Goal: Task Accomplishment & Management: Complete application form

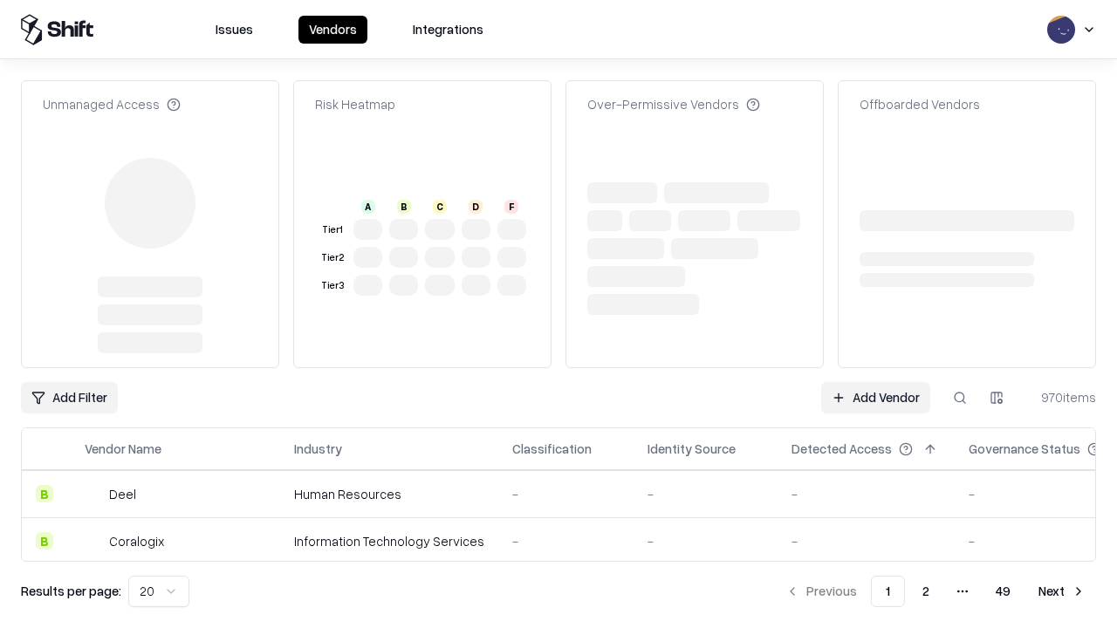
click at [876, 382] on link "Add Vendor" at bounding box center [875, 397] width 109 height 31
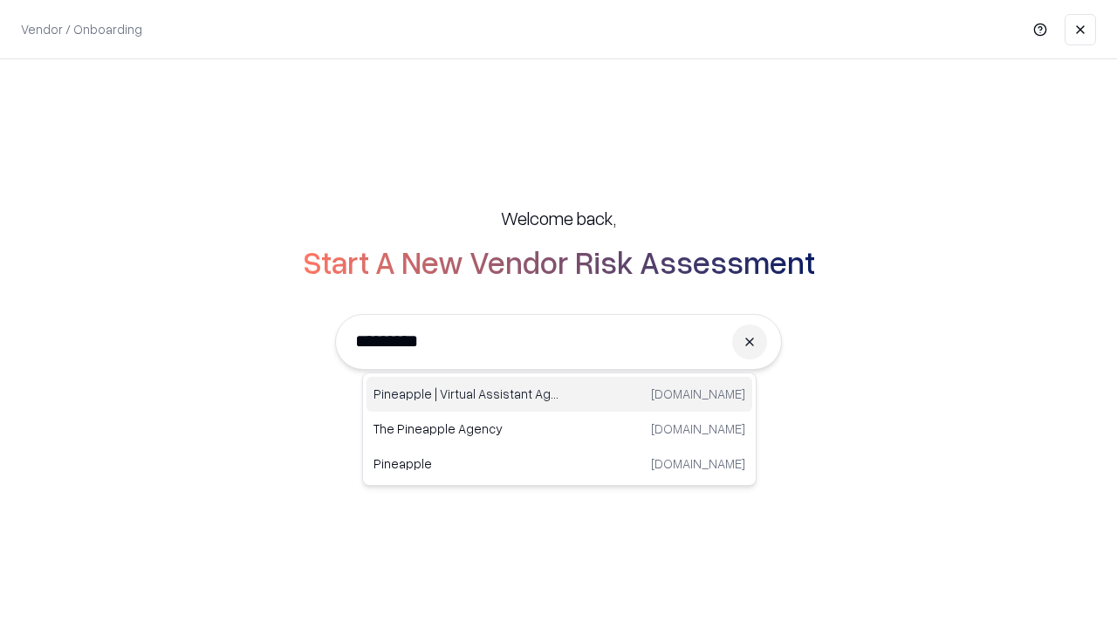
click at [560, 395] on div "Pineapple | Virtual Assistant Agency [DOMAIN_NAME]" at bounding box center [560, 394] width 386 height 35
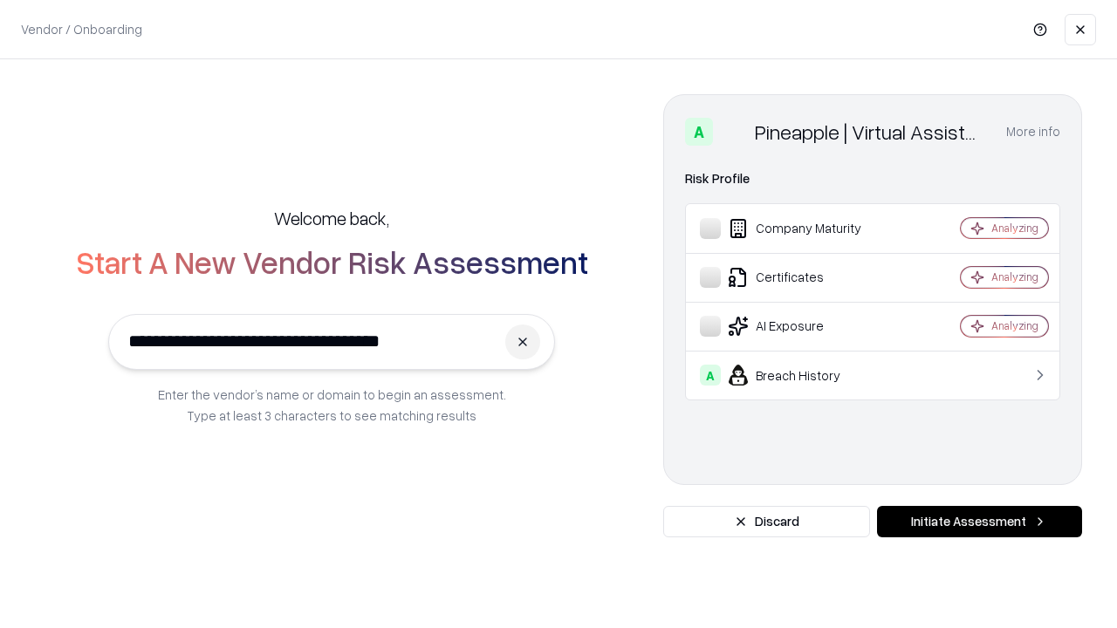
type input "**********"
click at [979, 522] on button "Initiate Assessment" at bounding box center [979, 521] width 205 height 31
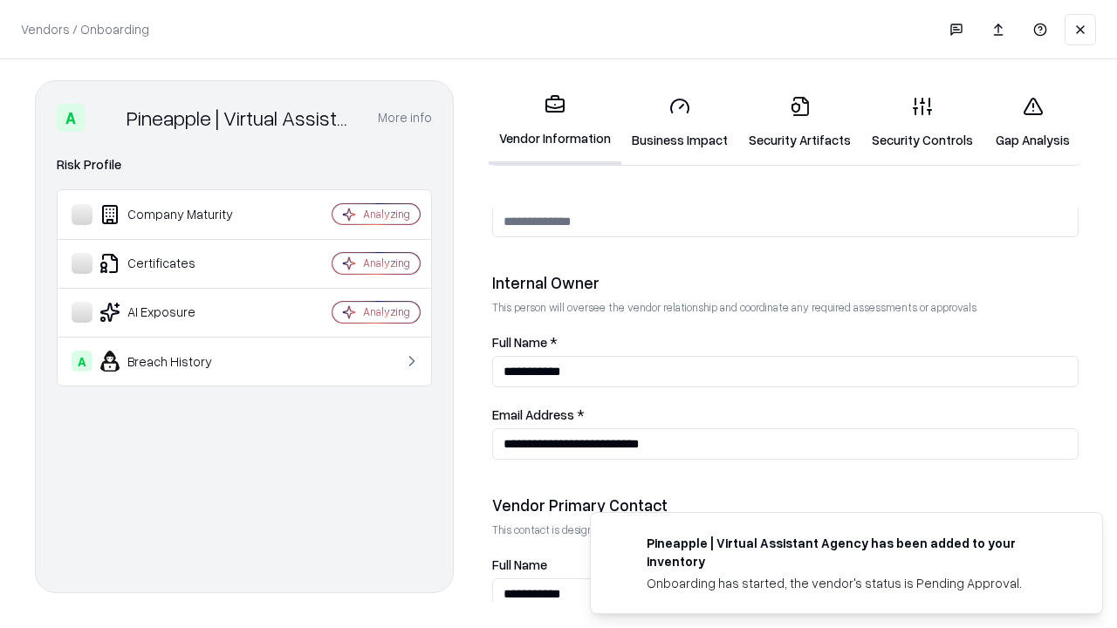
scroll to position [904, 0]
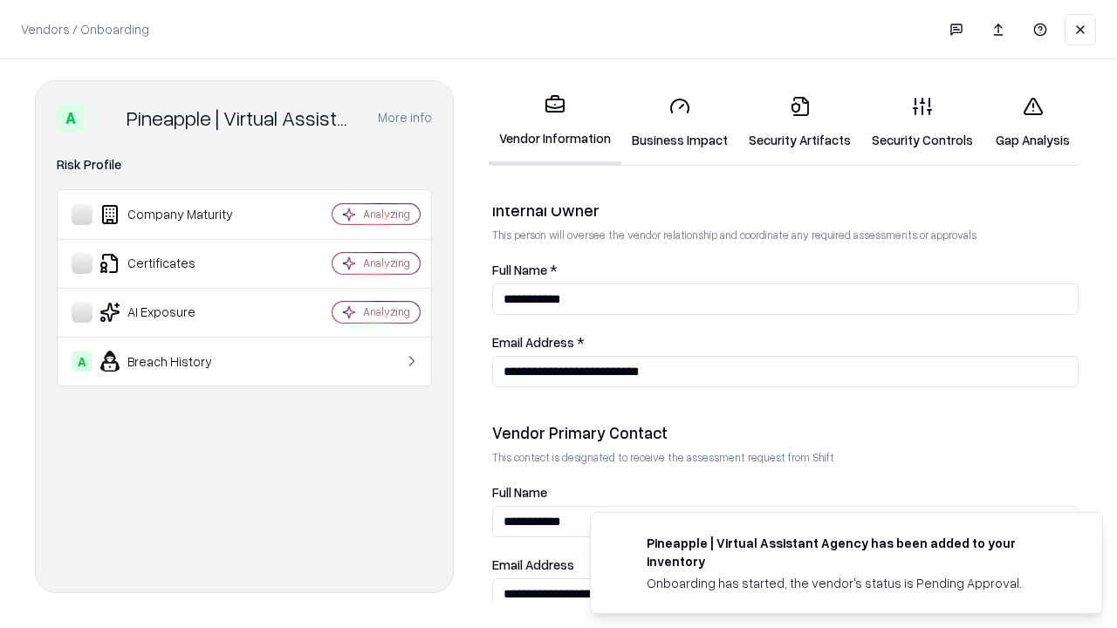
click at [800, 122] on link "Security Artifacts" at bounding box center [799, 122] width 123 height 81
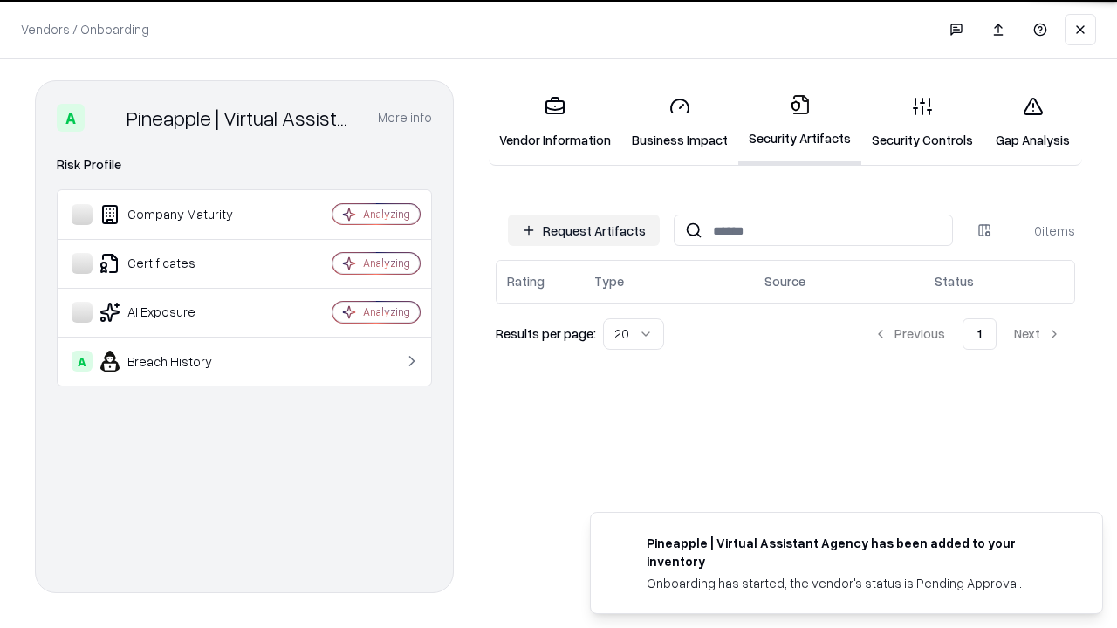
click at [584, 230] on button "Request Artifacts" at bounding box center [584, 230] width 152 height 31
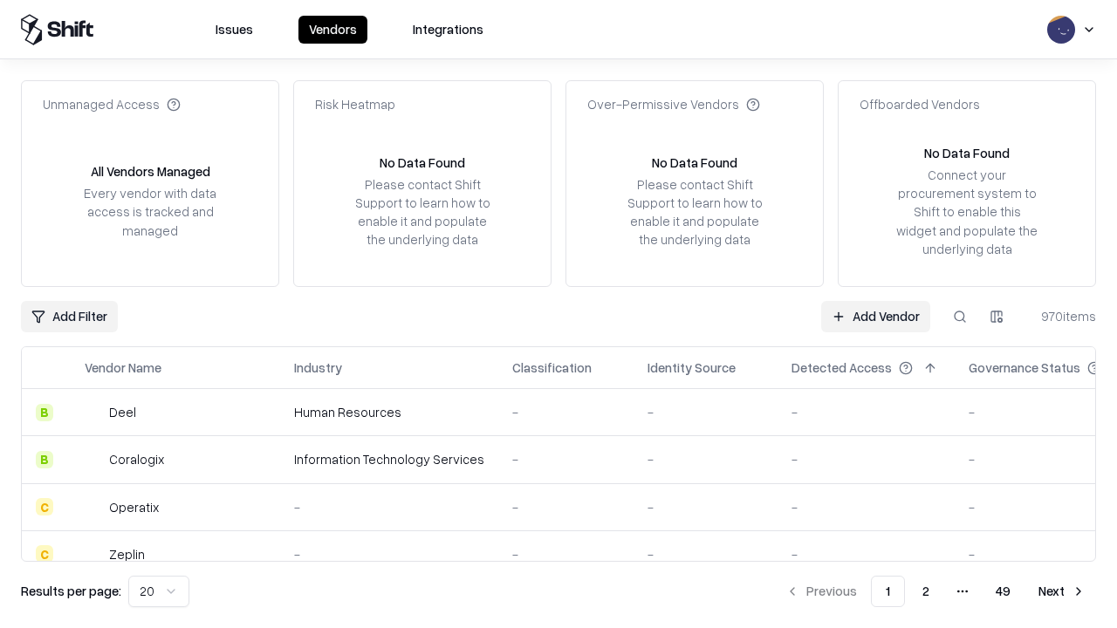
click at [876, 316] on link "Add Vendor" at bounding box center [875, 316] width 109 height 31
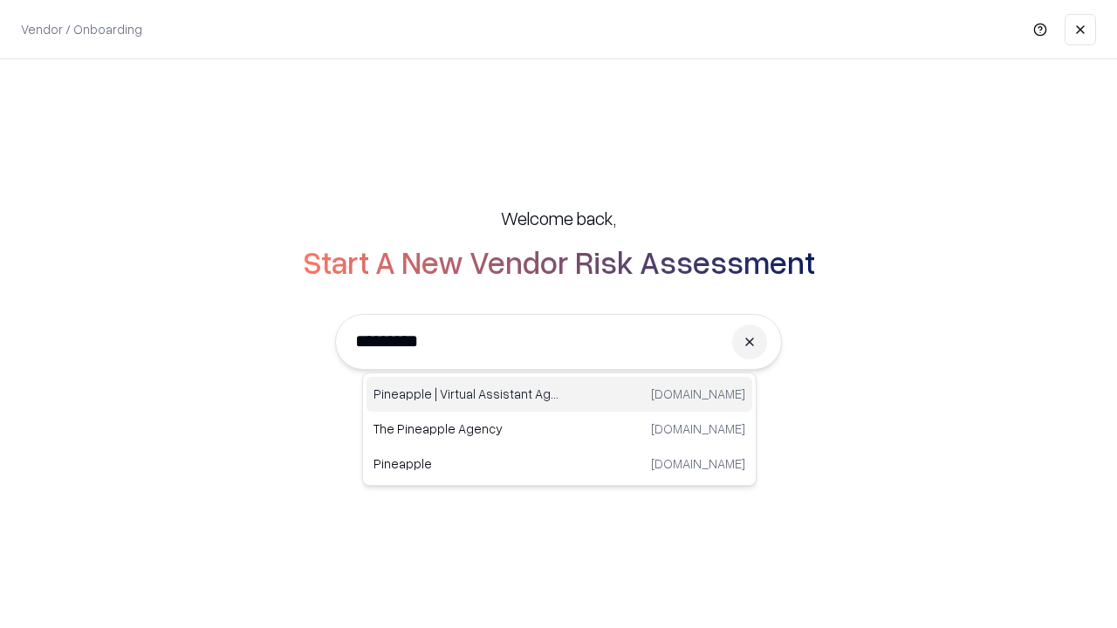
click at [560, 395] on div "Pineapple | Virtual Assistant Agency [DOMAIN_NAME]" at bounding box center [560, 394] width 386 height 35
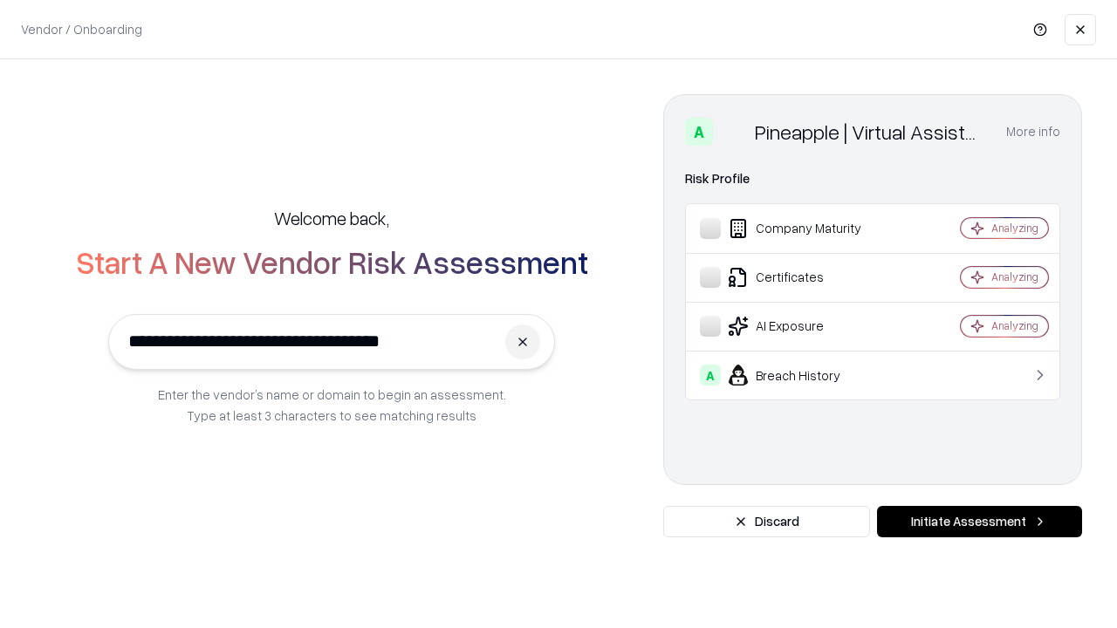
type input "**********"
click at [979, 522] on button "Initiate Assessment" at bounding box center [979, 521] width 205 height 31
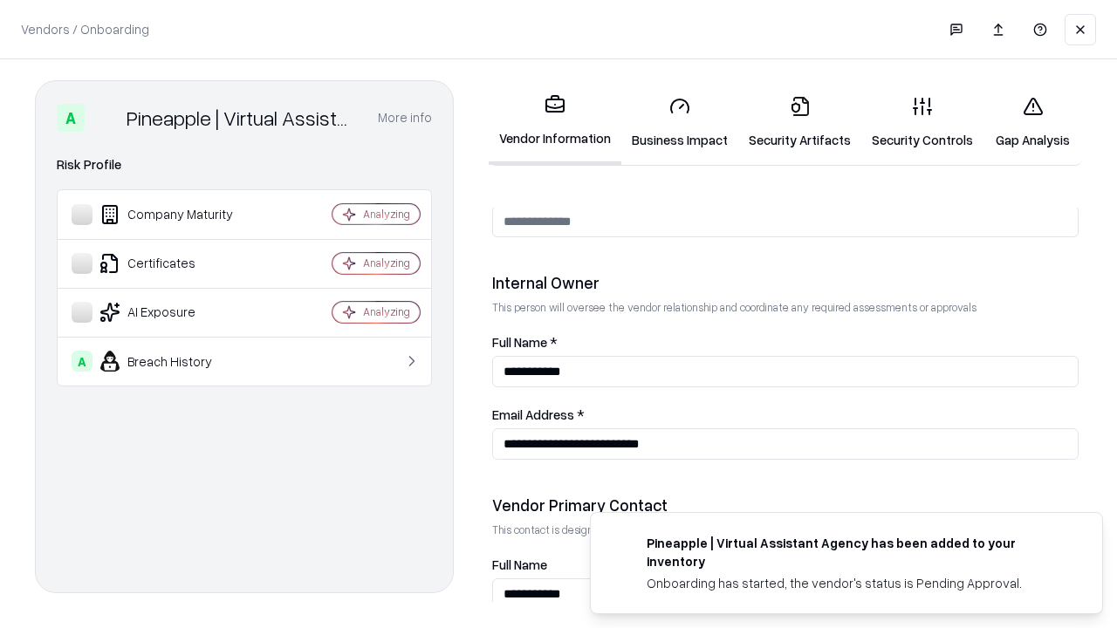
scroll to position [904, 0]
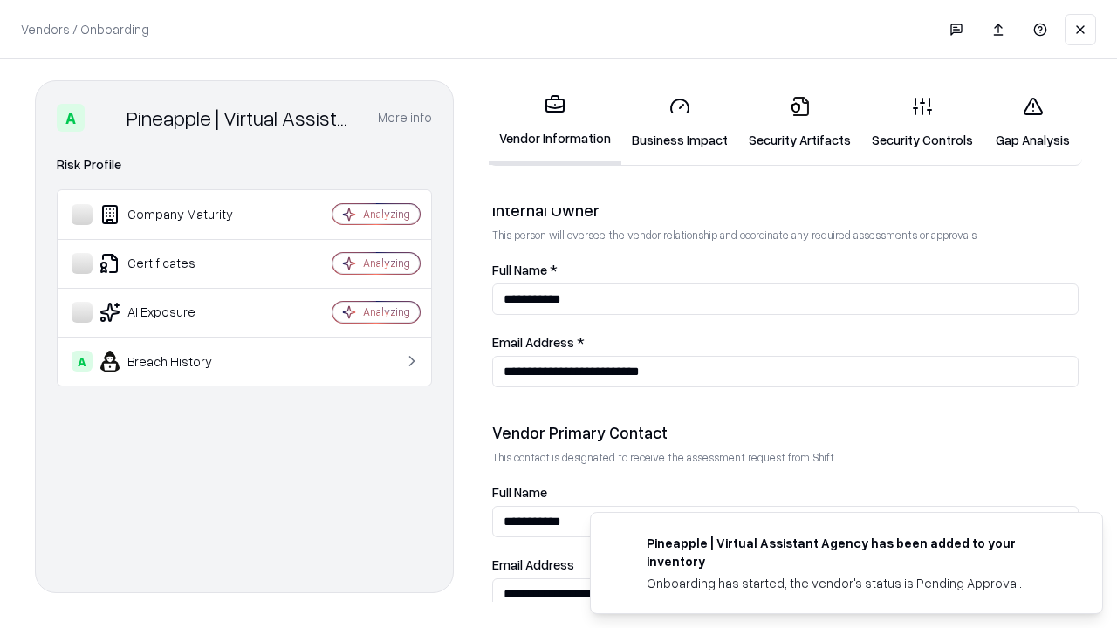
click at [1033, 122] on link "Gap Analysis" at bounding box center [1033, 122] width 99 height 81
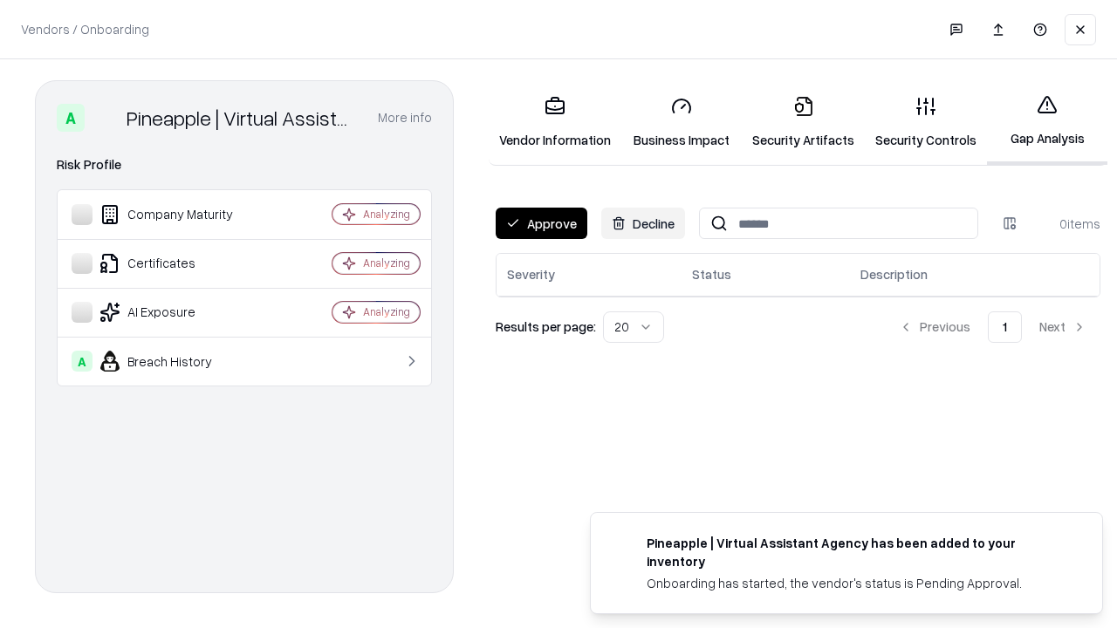
click at [541, 223] on button "Approve" at bounding box center [542, 223] width 92 height 31
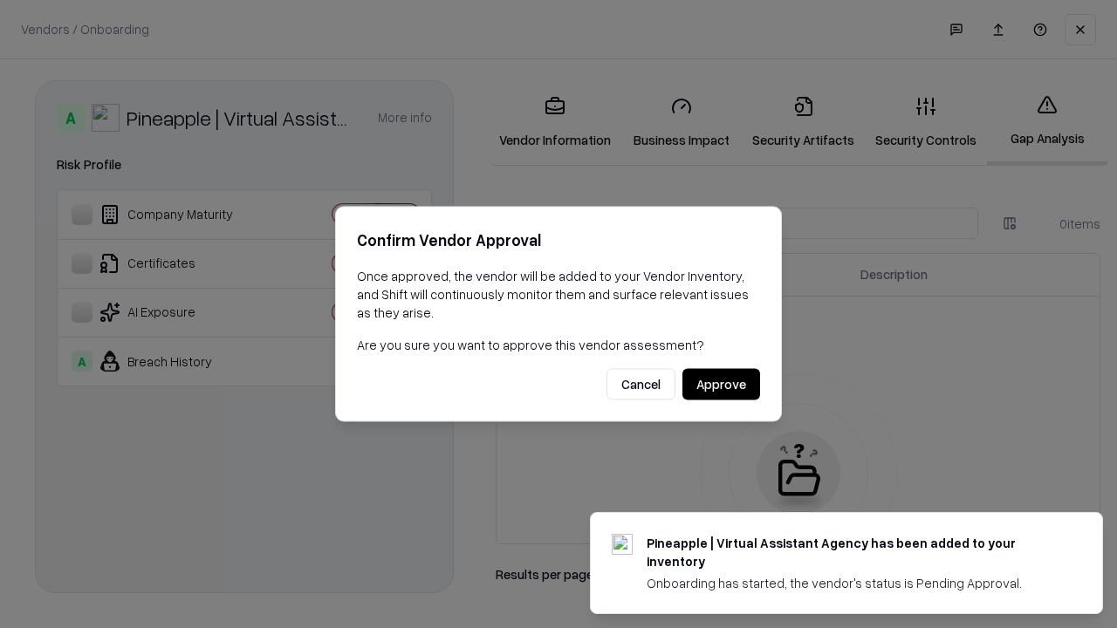
click at [721, 384] on button "Approve" at bounding box center [722, 384] width 78 height 31
